Goal: Transaction & Acquisition: Purchase product/service

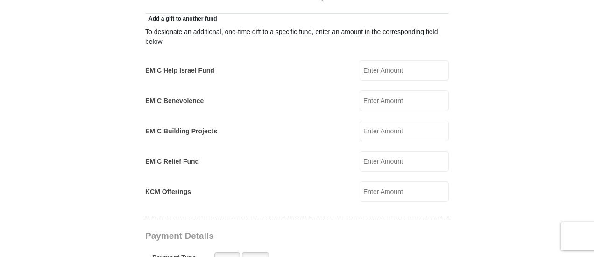
scroll to position [544, 0]
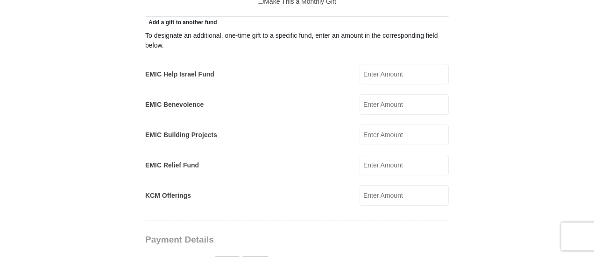
click at [377, 64] on input "EMIC Help Israel Fund" at bounding box center [404, 74] width 89 height 21
type input "50.00"
click at [465, 138] on form "[GEOGRAPHIC_DATA][DEMOGRAPHIC_DATA] Online Giving Because of gifts like yours, …" at bounding box center [297, 183] width 532 height 1381
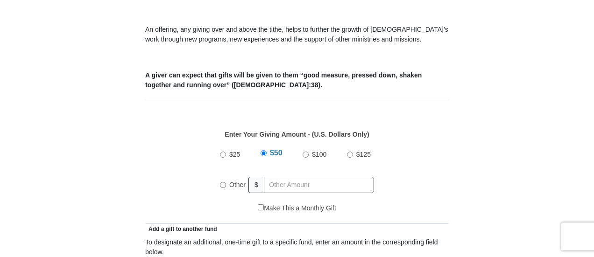
scroll to position [327, 0]
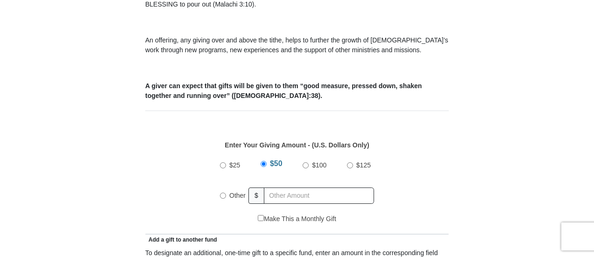
click at [223, 193] on input "Other" at bounding box center [223, 196] width 6 height 6
radio input "true"
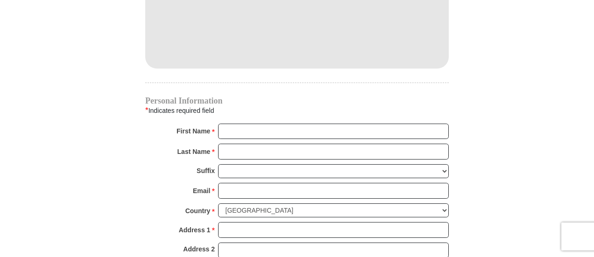
scroll to position [762, 0]
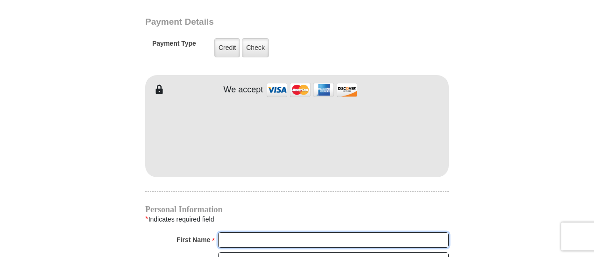
type input "[PERSON_NAME]"
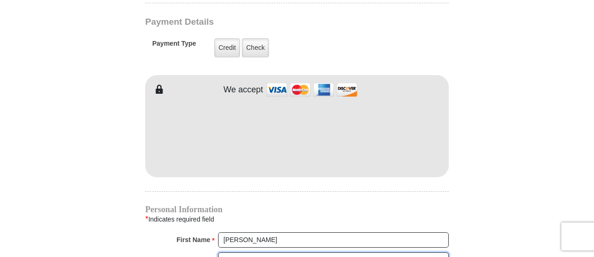
type input "Forderer"
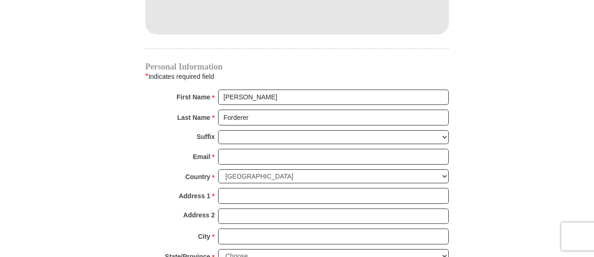
scroll to position [981, 0]
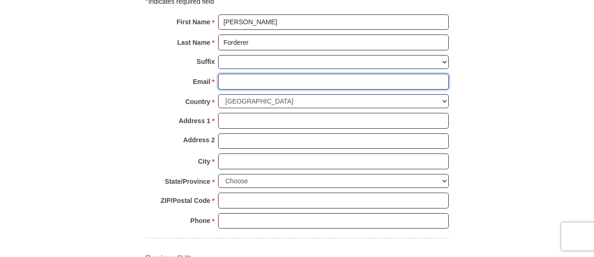
click at [235, 74] on input "Email *" at bounding box center [333, 82] width 231 height 16
type input "[EMAIL_ADDRESS][DOMAIN_NAME]"
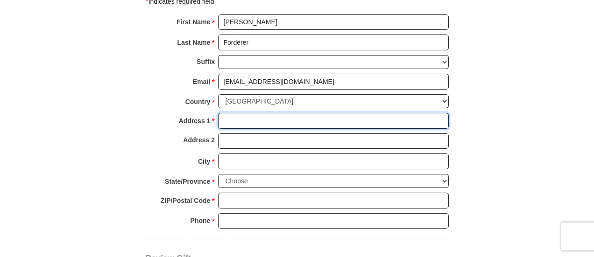
type input "[PERSON_NAME]'s Designs"
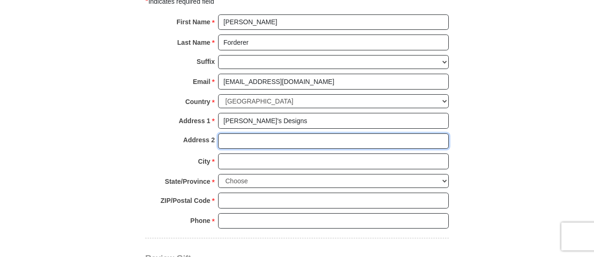
type input "[STREET_ADDRESS]"
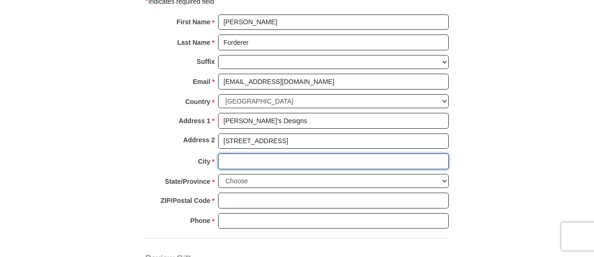
type input "Lakebay"
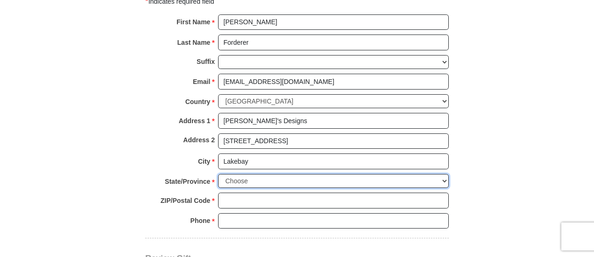
select select "WA"
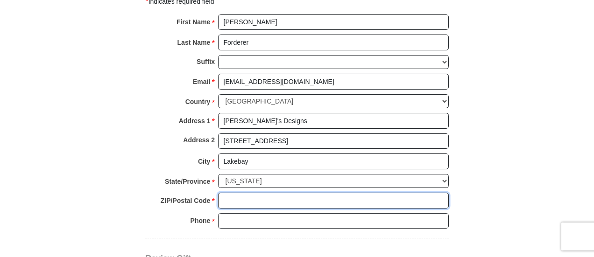
type input "98349"
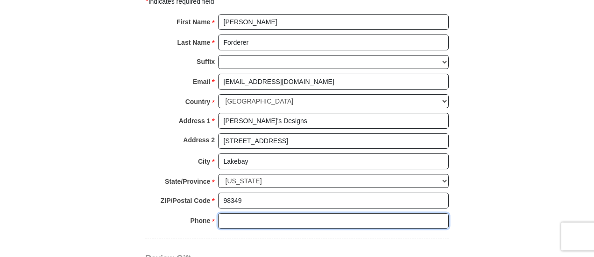
type input "5092803335"
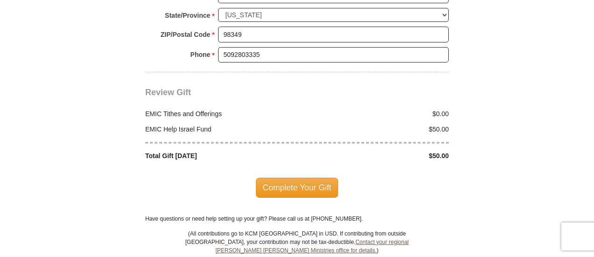
scroll to position [1198, 0]
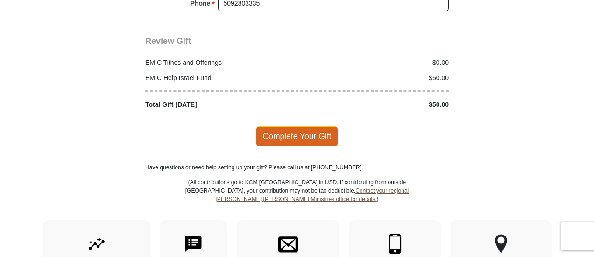
click at [292, 127] on span "Complete Your Gift" at bounding box center [297, 137] width 83 height 20
